Goal: Task Accomplishment & Management: Find specific page/section

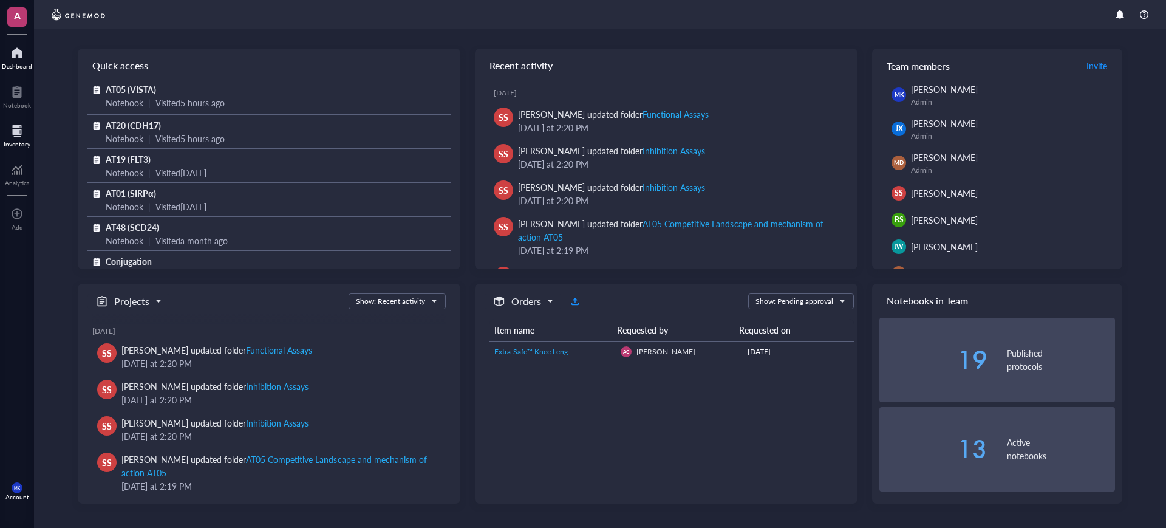
click at [29, 132] on div at bounding box center [17, 130] width 27 height 19
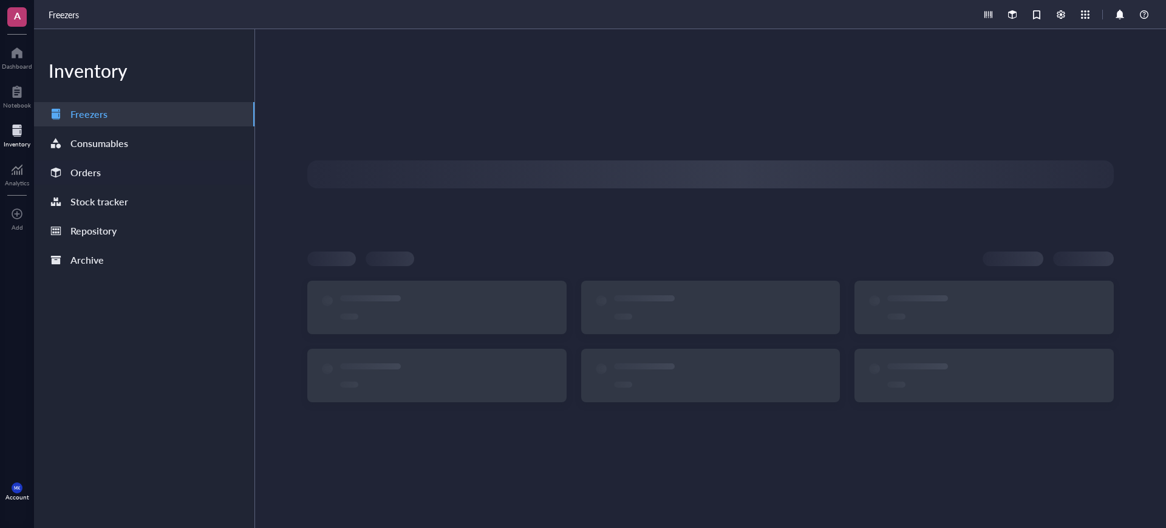
click at [102, 160] on div "Orders" at bounding box center [144, 172] width 220 height 24
